Goal: Task Accomplishment & Management: Use online tool/utility

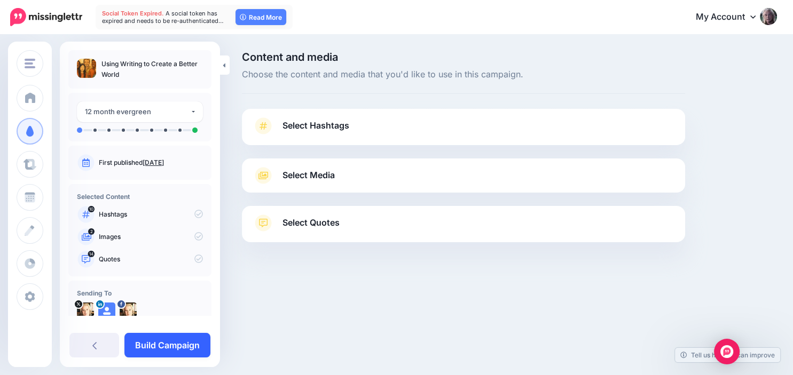
click at [173, 342] on link "Build Campaign" at bounding box center [167, 345] width 86 height 25
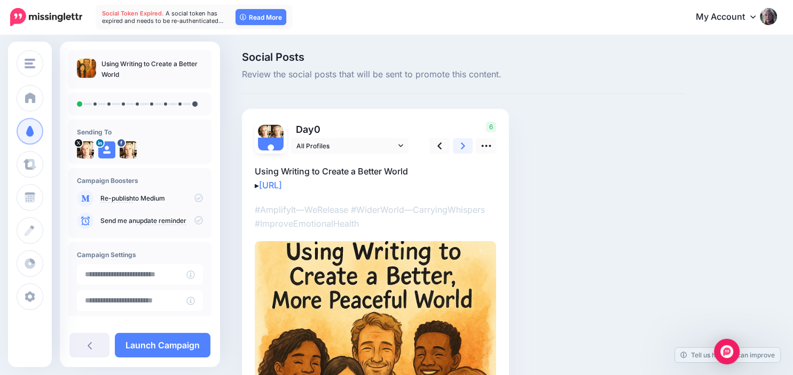
click at [460, 146] on link at bounding box center [463, 145] width 20 height 15
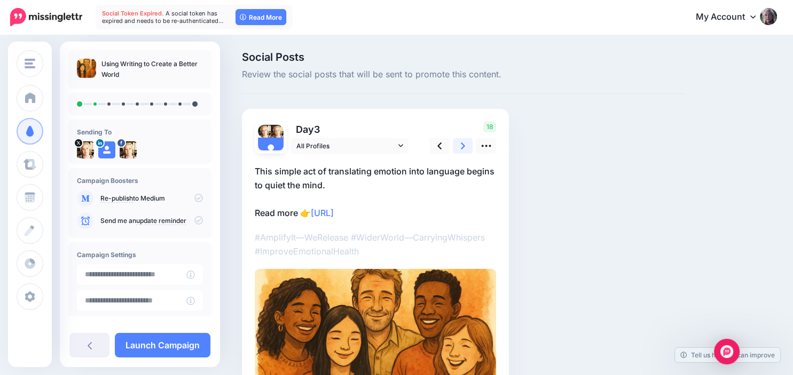
click at [460, 146] on link at bounding box center [463, 145] width 20 height 15
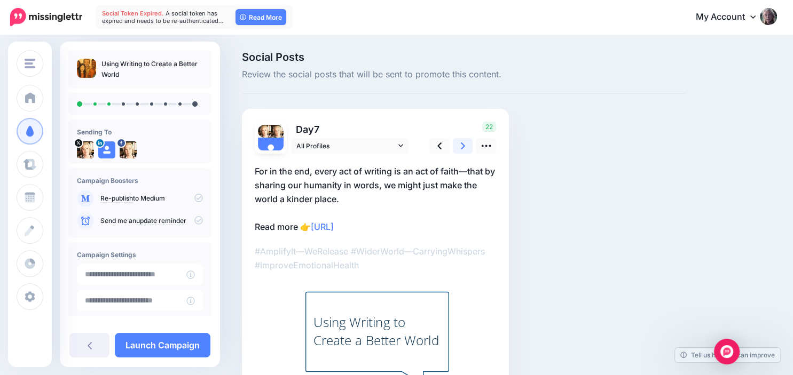
click at [460, 146] on link at bounding box center [463, 145] width 20 height 15
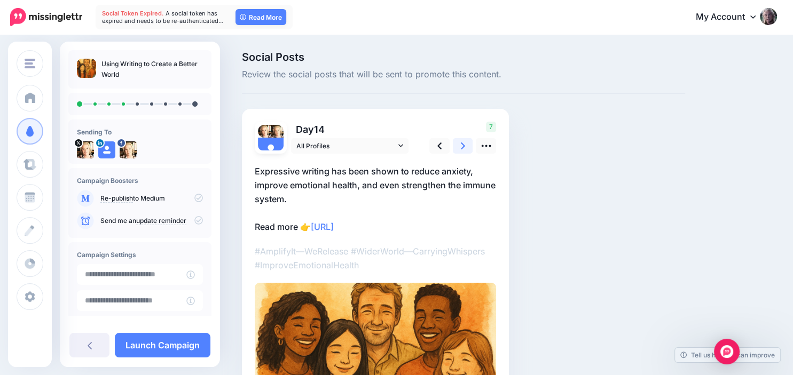
click at [460, 146] on link at bounding box center [463, 145] width 20 height 15
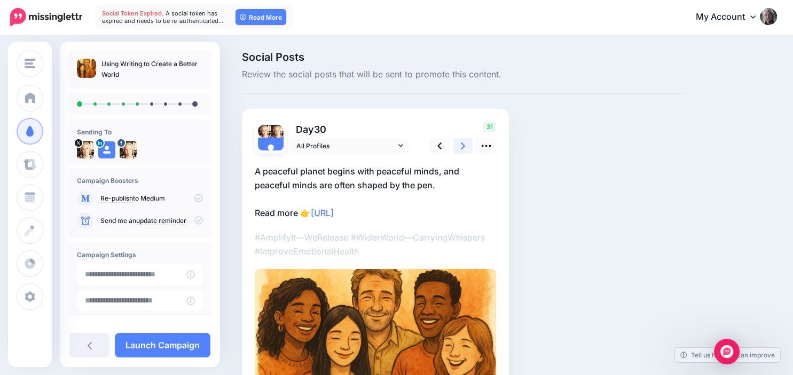
click at [460, 146] on link at bounding box center [463, 145] width 20 height 15
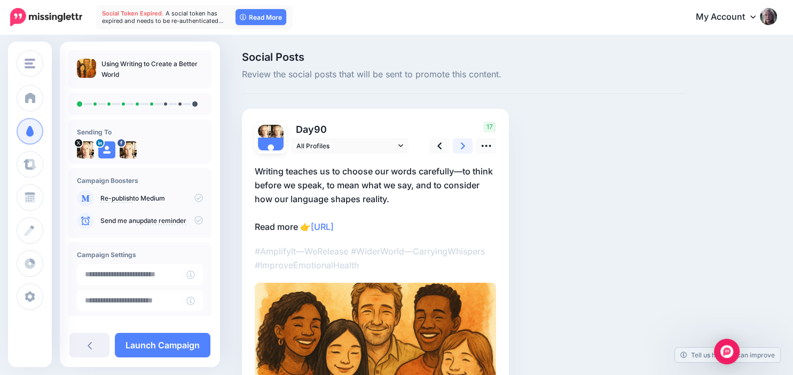
click at [460, 146] on link at bounding box center [463, 145] width 20 height 15
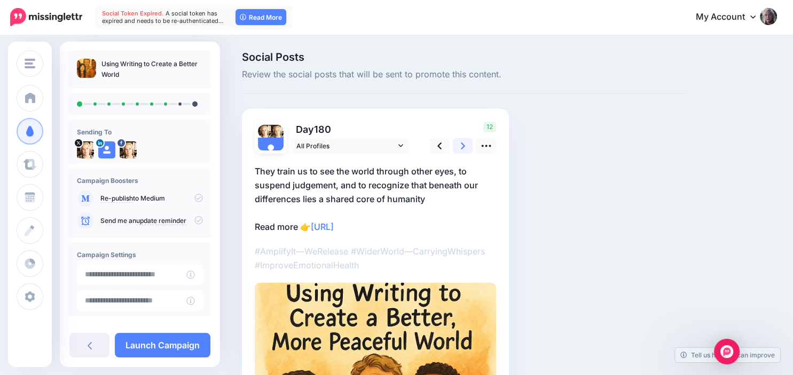
click at [460, 146] on link at bounding box center [463, 145] width 20 height 15
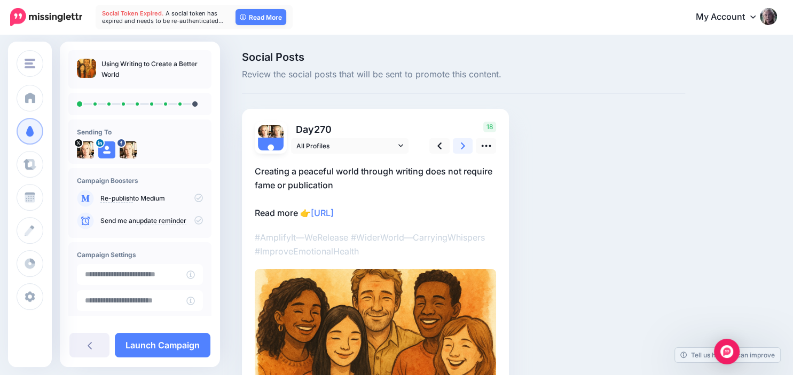
click at [460, 146] on link at bounding box center [463, 145] width 20 height 15
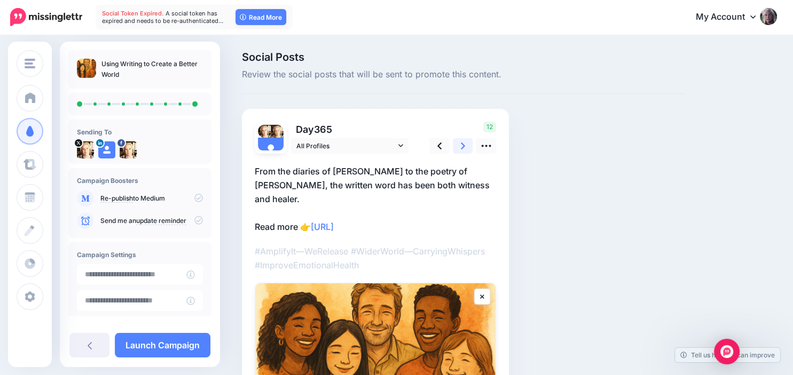
click at [460, 146] on link at bounding box center [463, 145] width 20 height 15
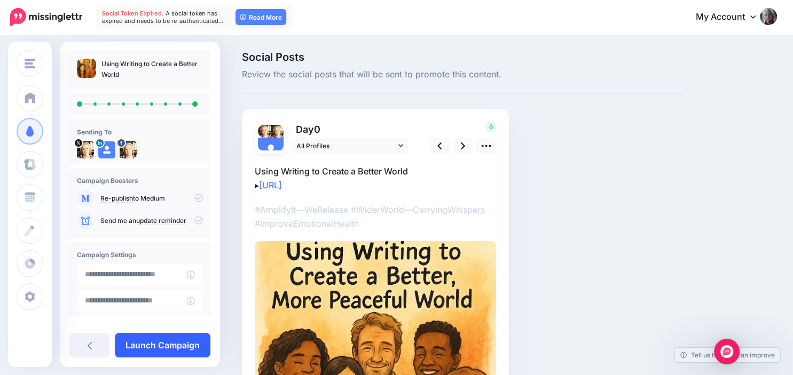
click at [170, 341] on link "Launch Campaign" at bounding box center [163, 345] width 96 height 25
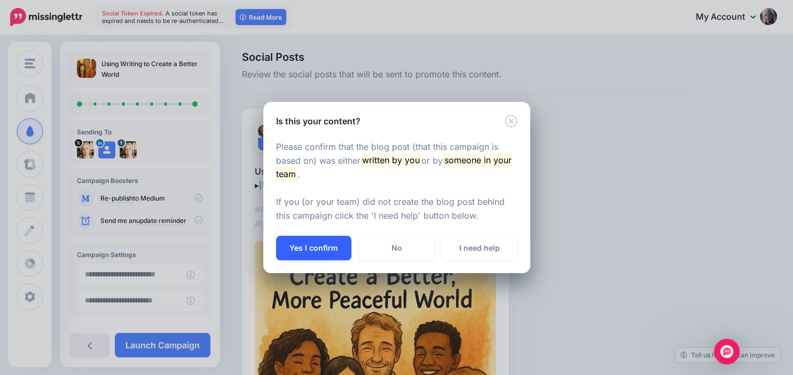
click at [315, 252] on button "Yes I confirm" at bounding box center [313, 248] width 75 height 25
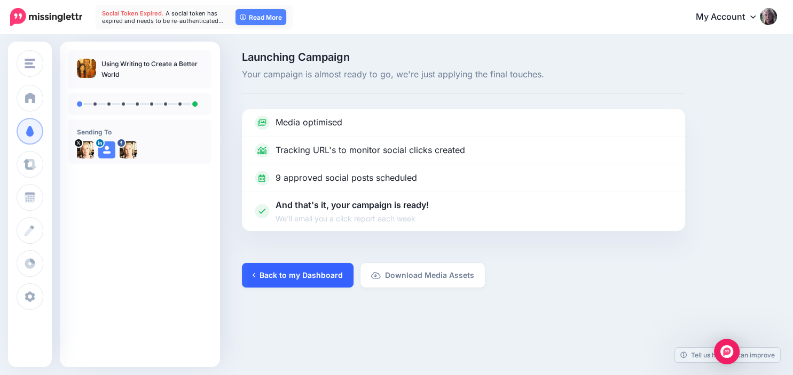
click at [319, 275] on link "Back to my Dashboard" at bounding box center [298, 275] width 112 height 25
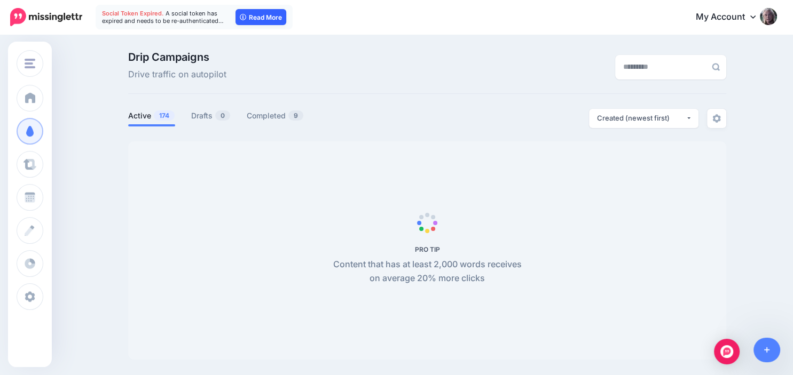
click at [264, 16] on link "Read More" at bounding box center [261, 17] width 51 height 16
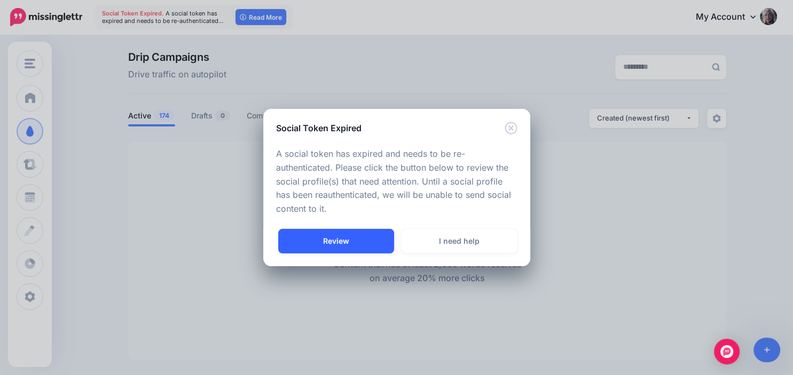
click at [337, 242] on link "Review" at bounding box center [336, 241] width 116 height 25
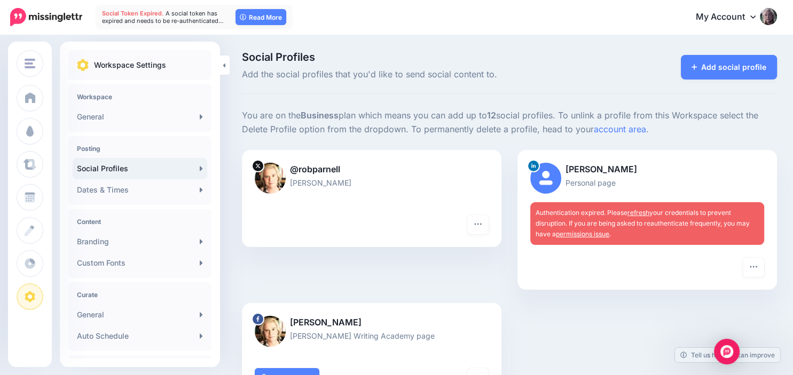
click at [644, 213] on link "refresh" at bounding box center [639, 213] width 22 height 8
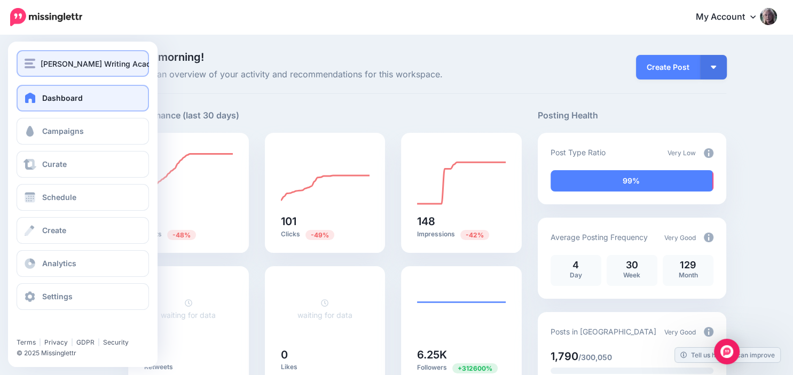
click at [79, 68] on span "[PERSON_NAME] Writing Academy" at bounding box center [104, 64] width 126 height 12
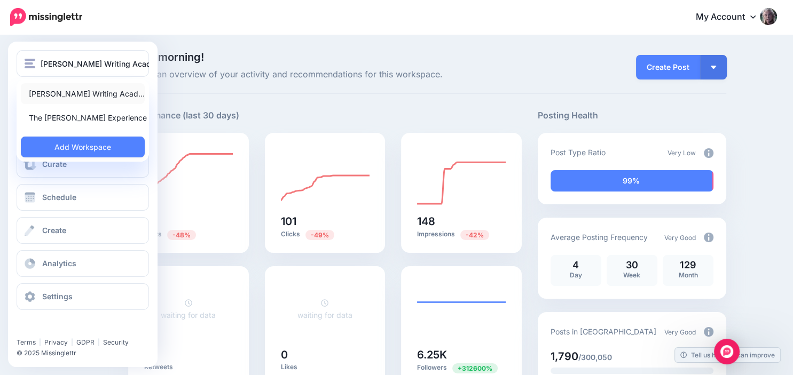
click at [83, 93] on link "[PERSON_NAME] Writing Acad…" at bounding box center [83, 93] width 124 height 21
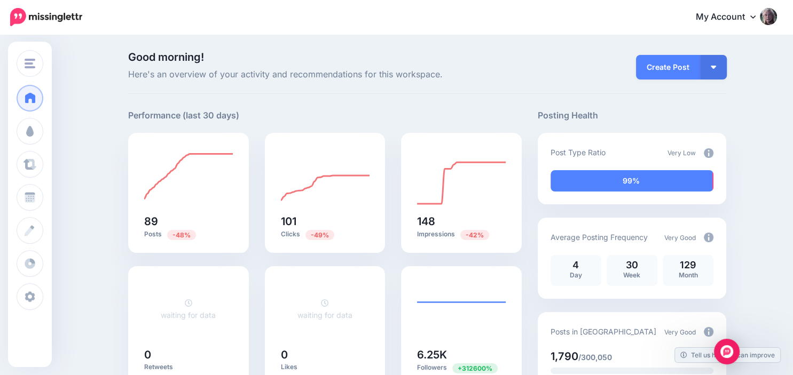
click at [738, 17] on link "My Account" at bounding box center [731, 17] width 92 height 26
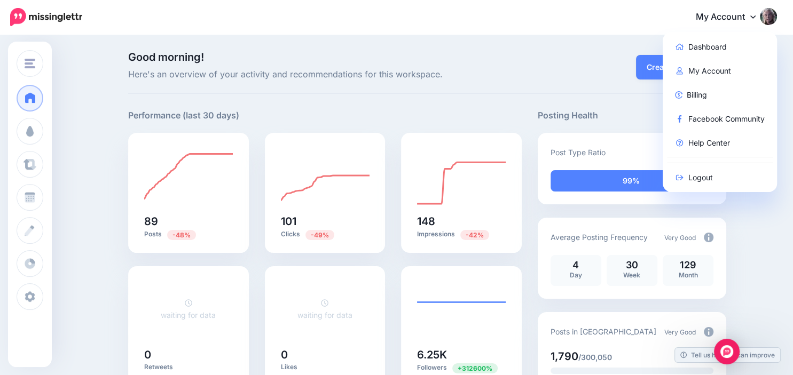
click at [605, 84] on div "Good morning! Here's an overview of your activity and recommendations for this …" at bounding box center [427, 73] width 598 height 42
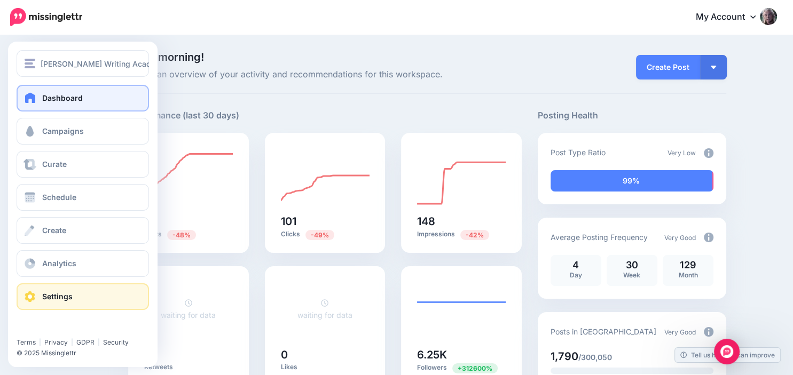
click at [50, 293] on span "Settings" at bounding box center [57, 296] width 30 height 9
